Goal: Task Accomplishment & Management: Complete application form

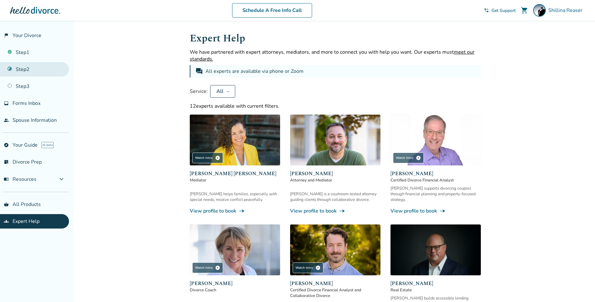
click at [28, 73] on link "Step 2" at bounding box center [34, 69] width 69 height 14
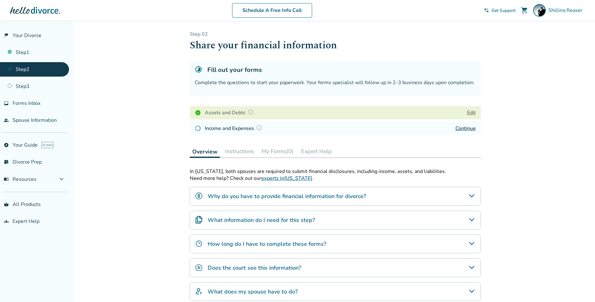
click at [473, 195] on icon "Why do you have to provide financial information for divorce?" at bounding box center [472, 196] width 8 height 8
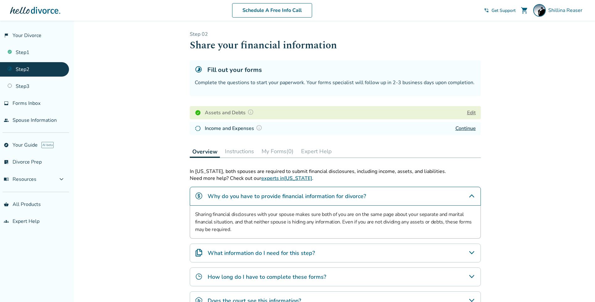
click at [466, 128] on link "Continue" at bounding box center [466, 128] width 20 height 7
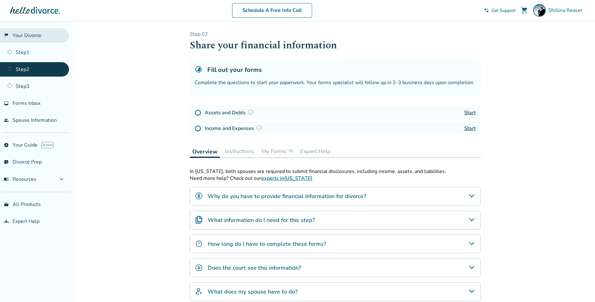
drag, startPoint x: 0, startPoint y: 0, endPoint x: 26, endPoint y: 36, distance: 44.3
click at [26, 36] on link "flag_2 Your Divorce" at bounding box center [34, 35] width 69 height 14
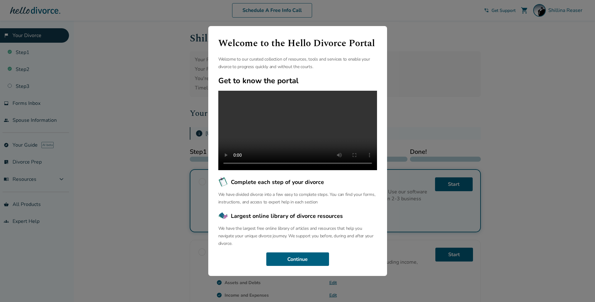
drag, startPoint x: 70, startPoint y: 96, endPoint x: 71, endPoint y: 93, distance: 3.7
click at [71, 95] on div "Welcome to the Hello Divorce Portal Welcome to our curated collection of resour…" at bounding box center [297, 151] width 595 height 302
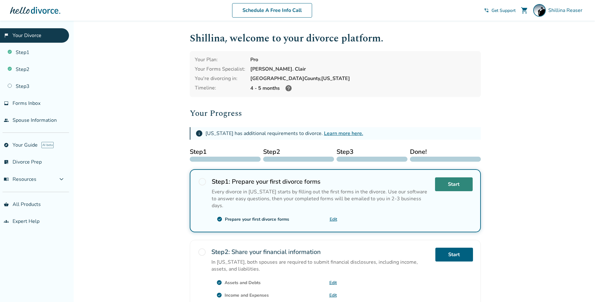
click at [458, 185] on link "Start" at bounding box center [454, 184] width 38 height 14
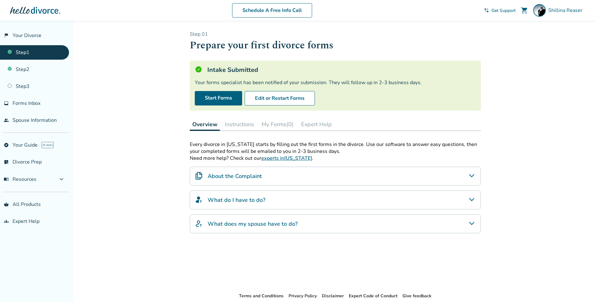
click at [472, 176] on icon "About the Complaint" at bounding box center [471, 175] width 5 height 3
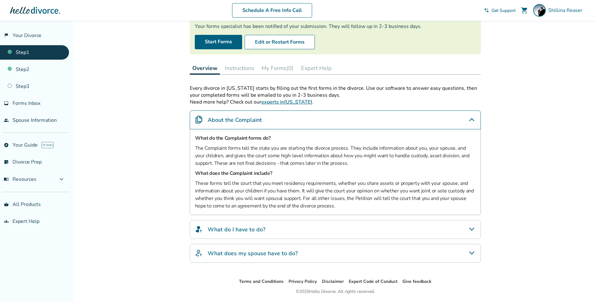
scroll to position [76, 0]
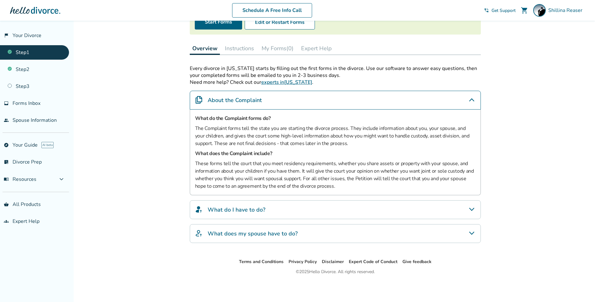
click at [470, 209] on icon "What do I have to do?" at bounding box center [472, 210] width 8 height 8
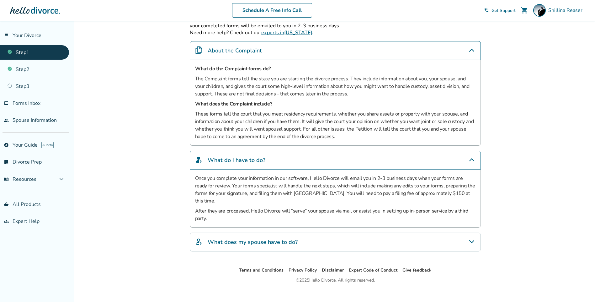
scroll to position [126, 0]
click at [27, 107] on link "inbox Forms Inbox" at bounding box center [34, 103] width 69 height 14
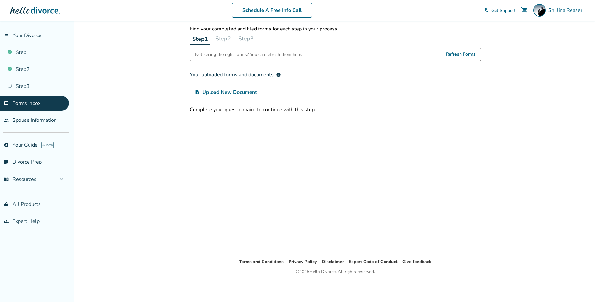
scroll to position [21, 0]
click at [236, 92] on span "Upload New Document" at bounding box center [229, 93] width 55 height 8
click at [0, 0] on input "upload_file Upload New Document" at bounding box center [0, 0] width 0 height 0
click at [257, 53] on div "Not seeing the right forms? You can refresh them here." at bounding box center [248, 54] width 107 height 13
click at [461, 53] on span "Refresh Forms" at bounding box center [461, 54] width 30 height 13
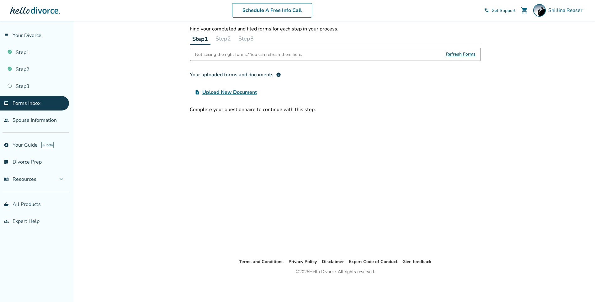
click at [225, 38] on button "Step 2" at bounding box center [223, 38] width 20 height 13
click at [33, 72] on link "Step 2" at bounding box center [34, 69] width 69 height 14
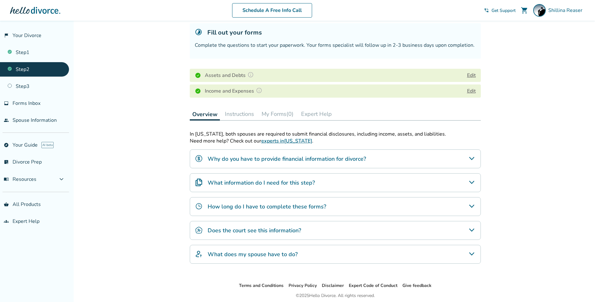
scroll to position [61, 0]
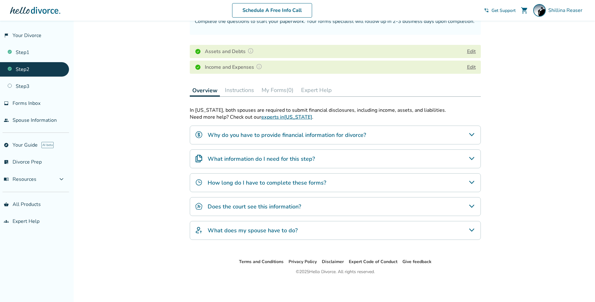
click at [472, 132] on icon "Why do you have to provide financial information for divorce?" at bounding box center [472, 135] width 8 height 8
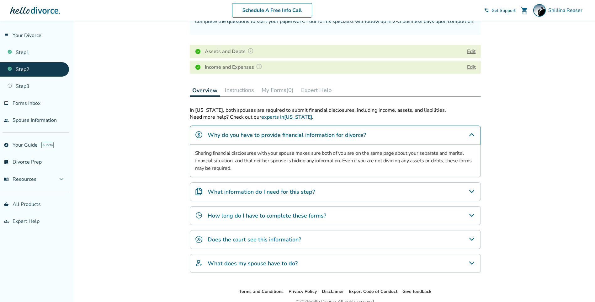
click at [471, 190] on icon "What information do I need for this step?" at bounding box center [472, 192] width 8 height 8
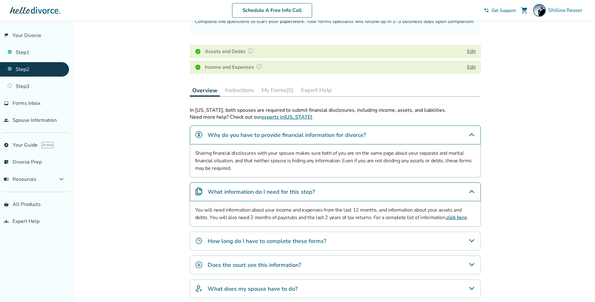
click at [447, 216] on link "click here" at bounding box center [457, 217] width 20 height 7
click at [28, 69] on link "Step 2" at bounding box center [34, 69] width 69 height 14
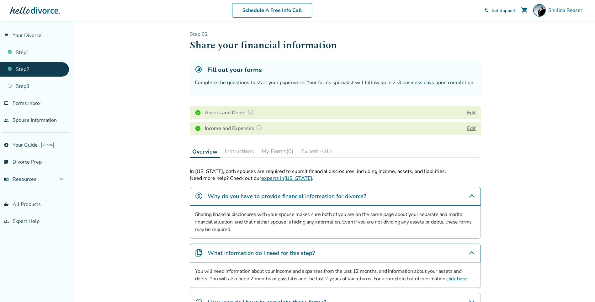
click at [276, 151] on button "My Forms (0)" at bounding box center [277, 151] width 37 height 13
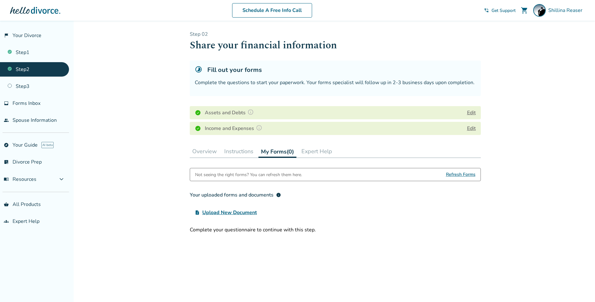
click at [277, 194] on span "info" at bounding box center [278, 194] width 5 height 5
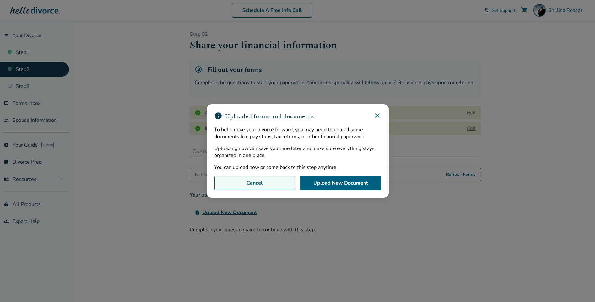
click at [254, 185] on button "Cancel" at bounding box center [254, 183] width 81 height 14
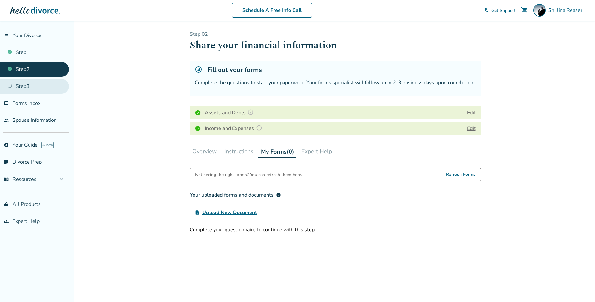
click at [34, 88] on link "Step 3" at bounding box center [34, 86] width 69 height 14
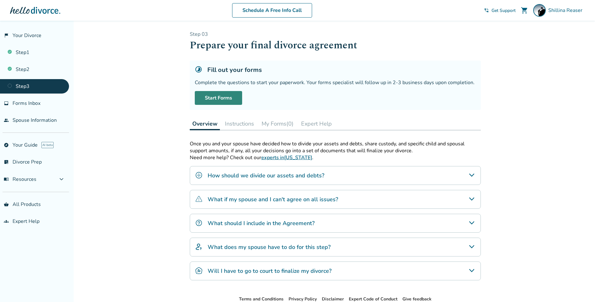
click at [209, 98] on link "Start Forms" at bounding box center [218, 98] width 47 height 14
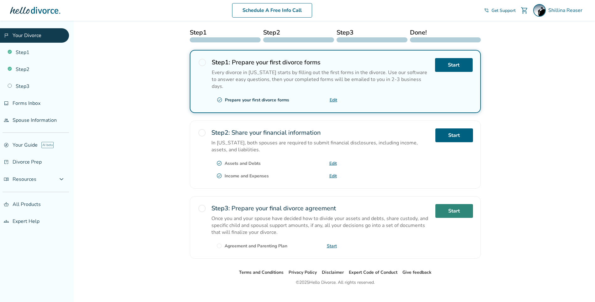
scroll to position [130, 0]
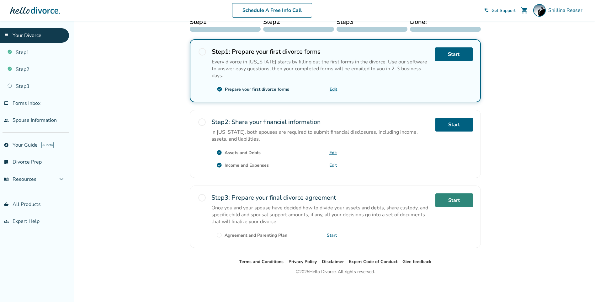
click at [446, 203] on link "Start" at bounding box center [455, 200] width 38 height 14
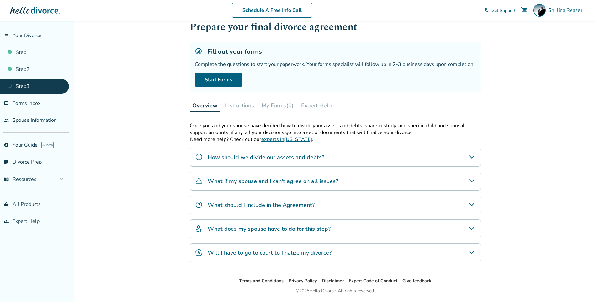
scroll to position [37, 0]
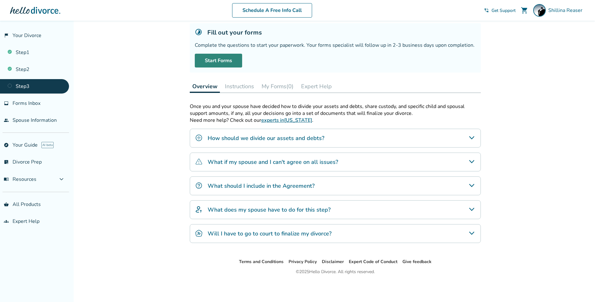
click at [225, 62] on link "Start Forms" at bounding box center [218, 61] width 47 height 14
